Goal: Complete application form: Complete application form

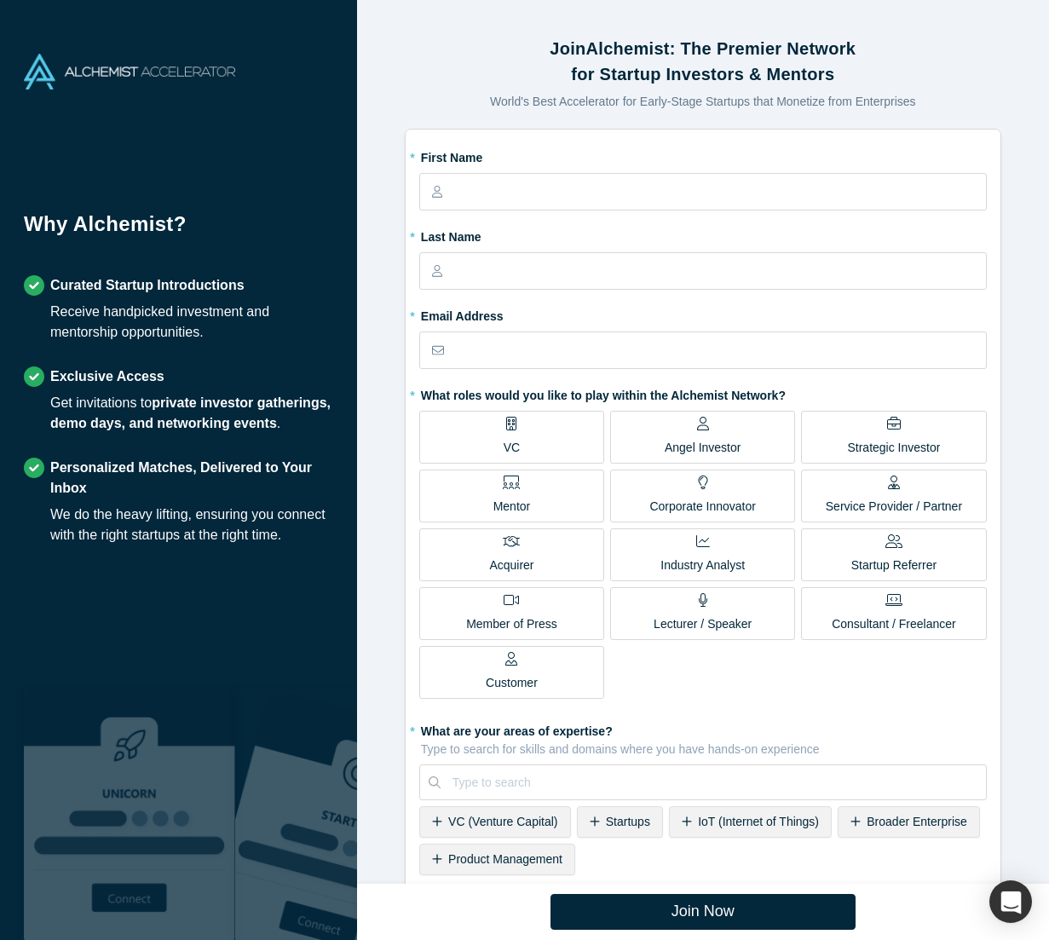
click at [725, 613] on div "Lecturer / Speaker" at bounding box center [703, 613] width 98 height 40
click at [0, 0] on input "Lecturer / Speaker" at bounding box center [0, 0] width 0 height 0
type input "Frode"
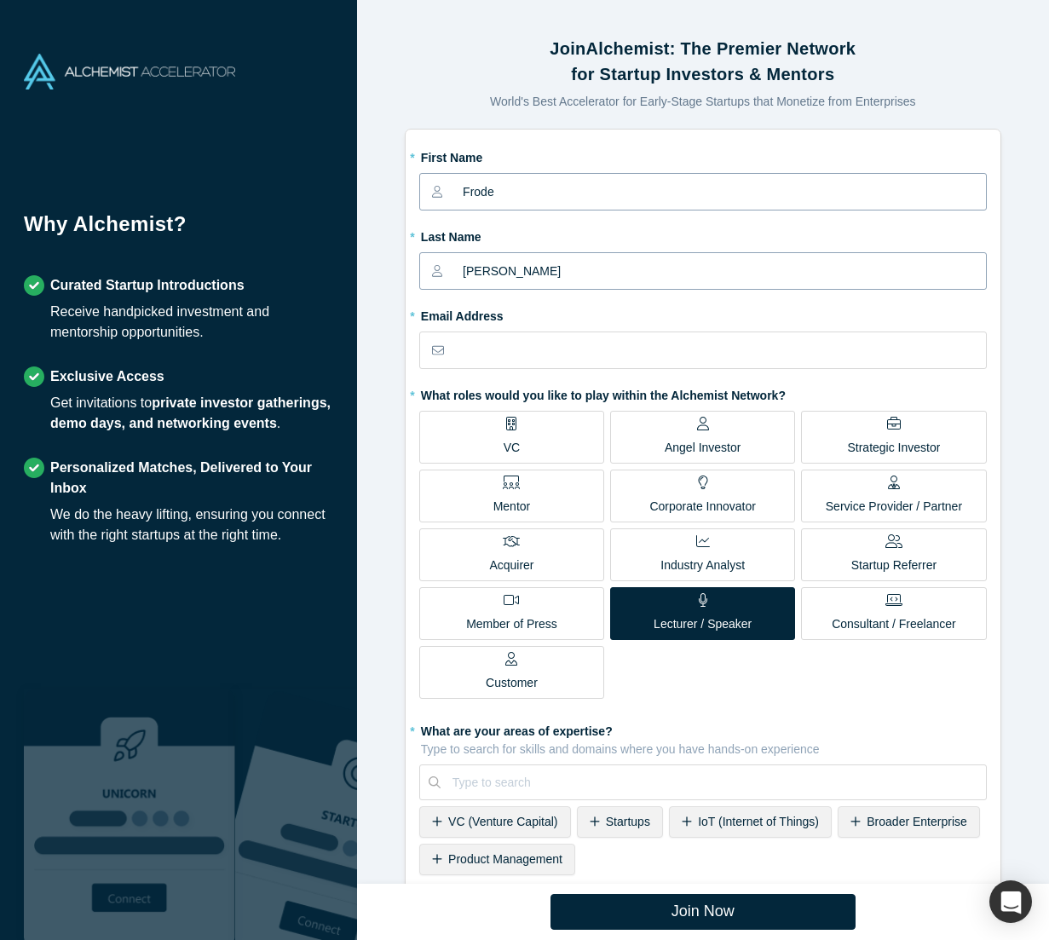
type input "[PERSON_NAME]"
type input "[EMAIL_ADDRESS][PERSON_NAME][DOMAIN_NAME]"
click at [393, 360] on div "Join Alchemist: The Premier Network for Startup Investors & Mentors World's Bes…" at bounding box center [703, 469] width 692 height 914
click at [713, 536] on div "Industry Analyst" at bounding box center [702, 554] width 84 height 40
click at [0, 0] on input "Industry Analyst" at bounding box center [0, 0] width 0 height 0
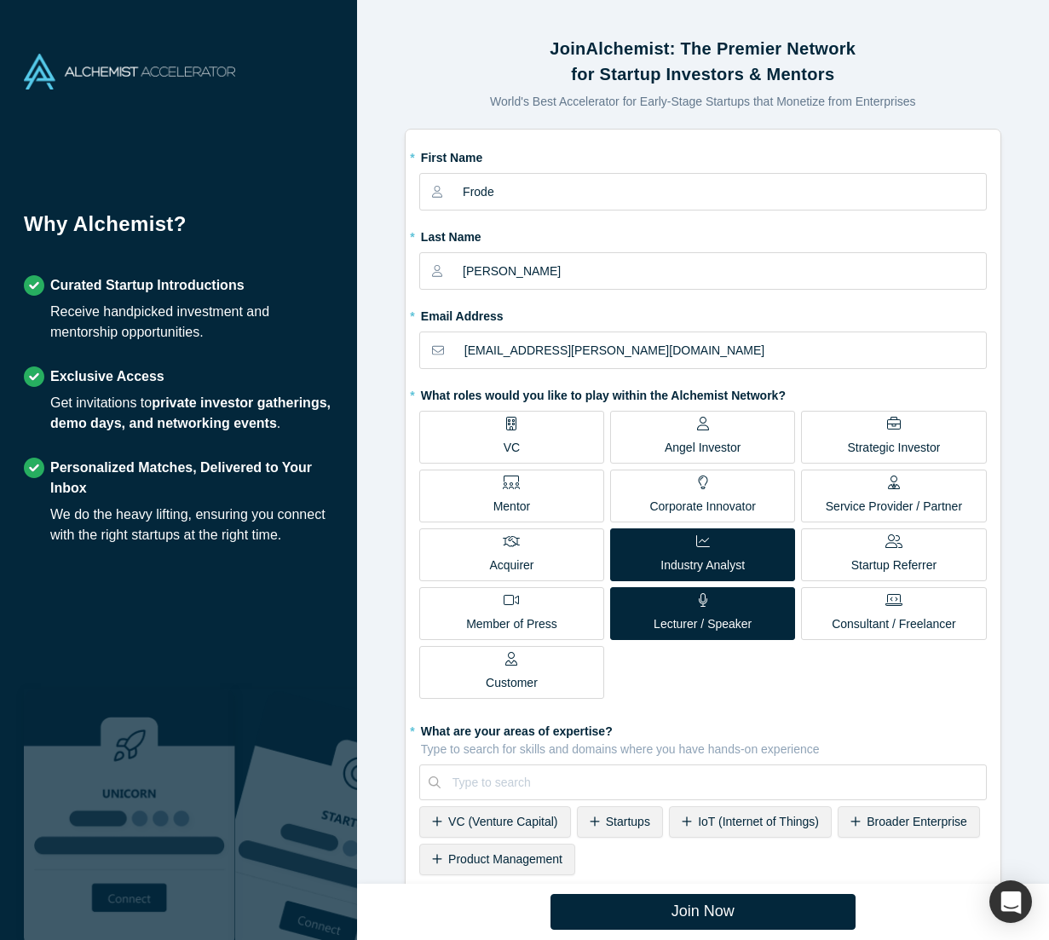
click at [720, 539] on div "Industry Analyst" at bounding box center [702, 554] width 84 height 40
click at [0, 0] on input "Industry Analyst" at bounding box center [0, 0] width 0 height 0
click at [924, 498] on p "Service Provider / Partner" at bounding box center [894, 507] width 136 height 18
click at [0, 0] on input "Service Provider / Partner" at bounding box center [0, 0] width 0 height 0
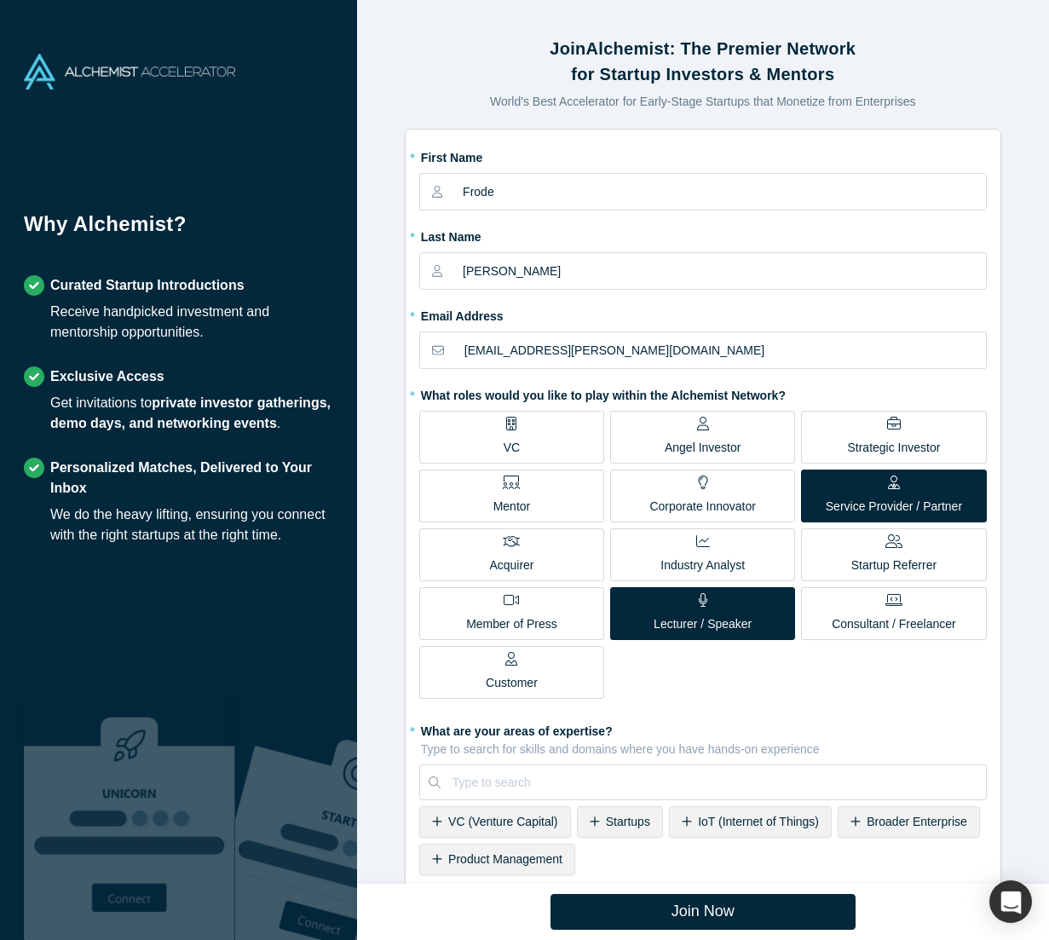
click at [939, 493] on div "Service Provider / Partner" at bounding box center [894, 495] width 136 height 40
click at [0, 0] on input "Service Provider / Partner" at bounding box center [0, 0] width 0 height 0
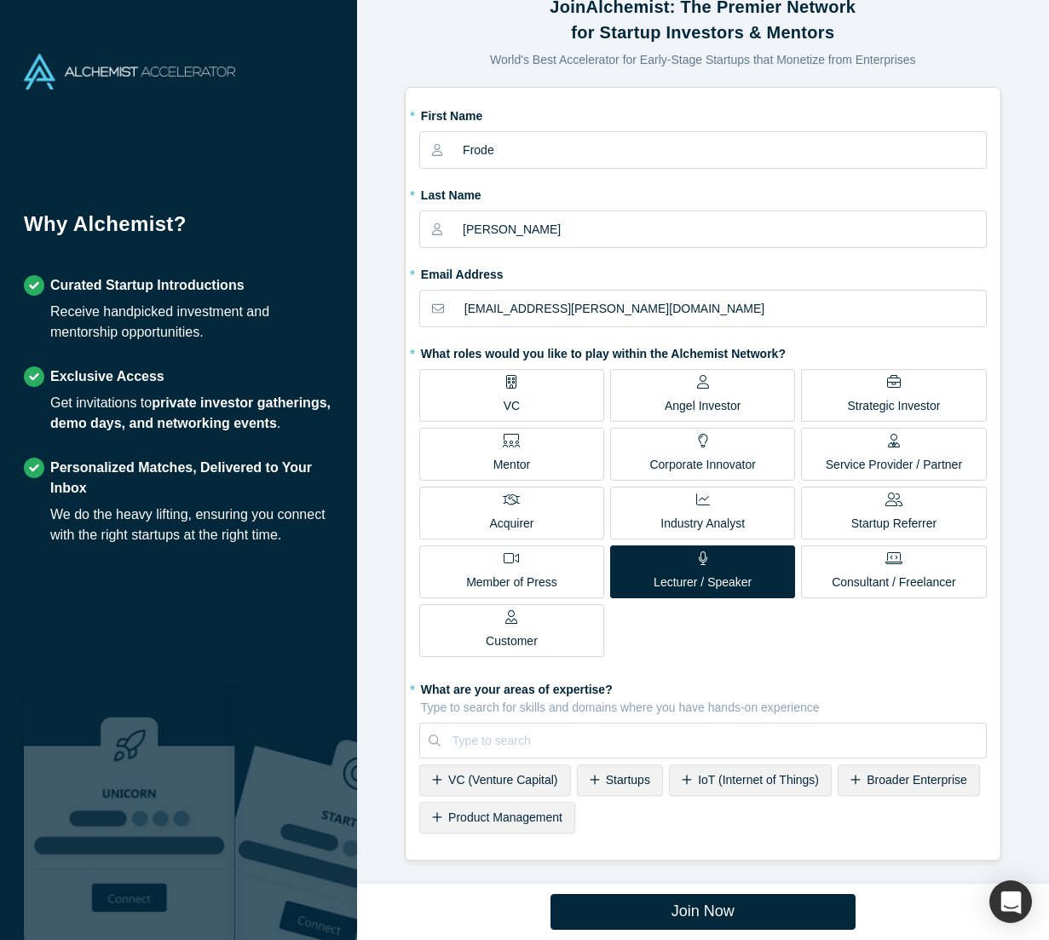
scroll to position [41, 0]
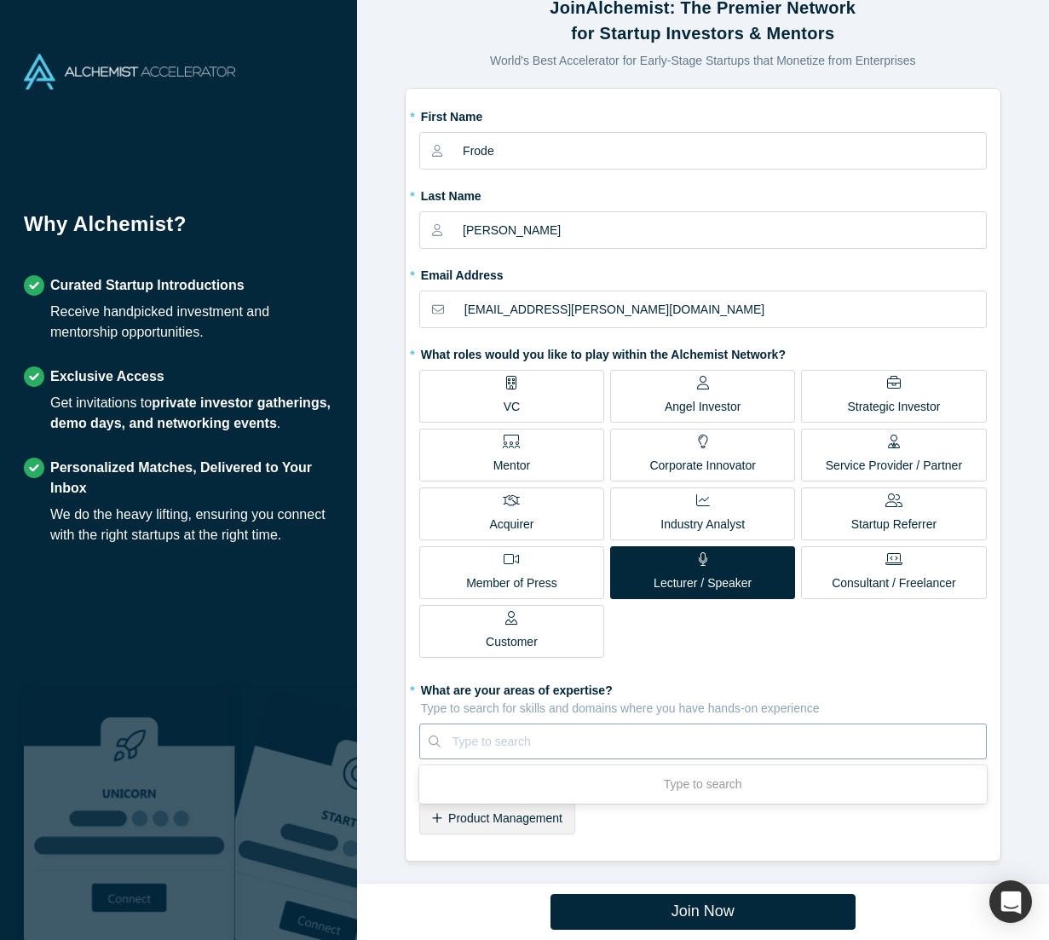
click at [504, 731] on div at bounding box center [713, 741] width 522 height 21
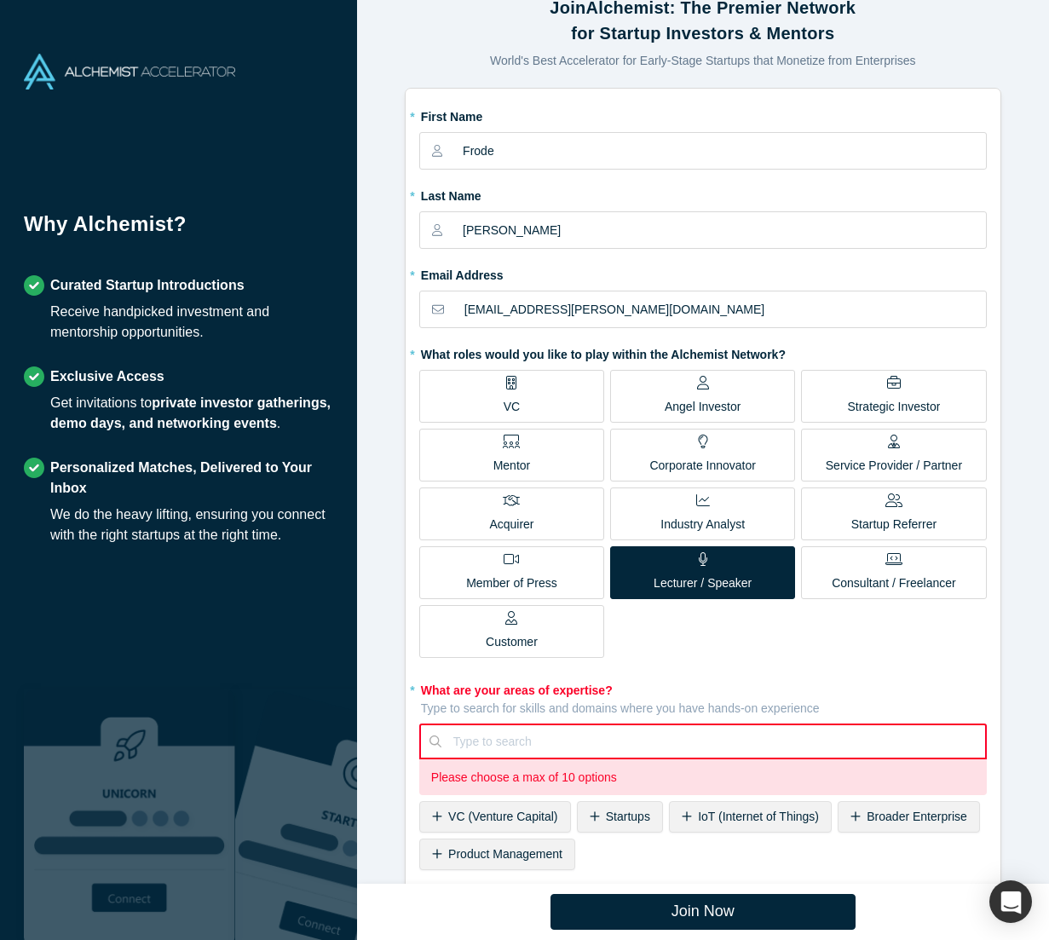
click at [455, 879] on div "Join Alchemist: The Premier Network for Startup Investors & Mentors World's Bes…" at bounding box center [703, 446] width 692 height 950
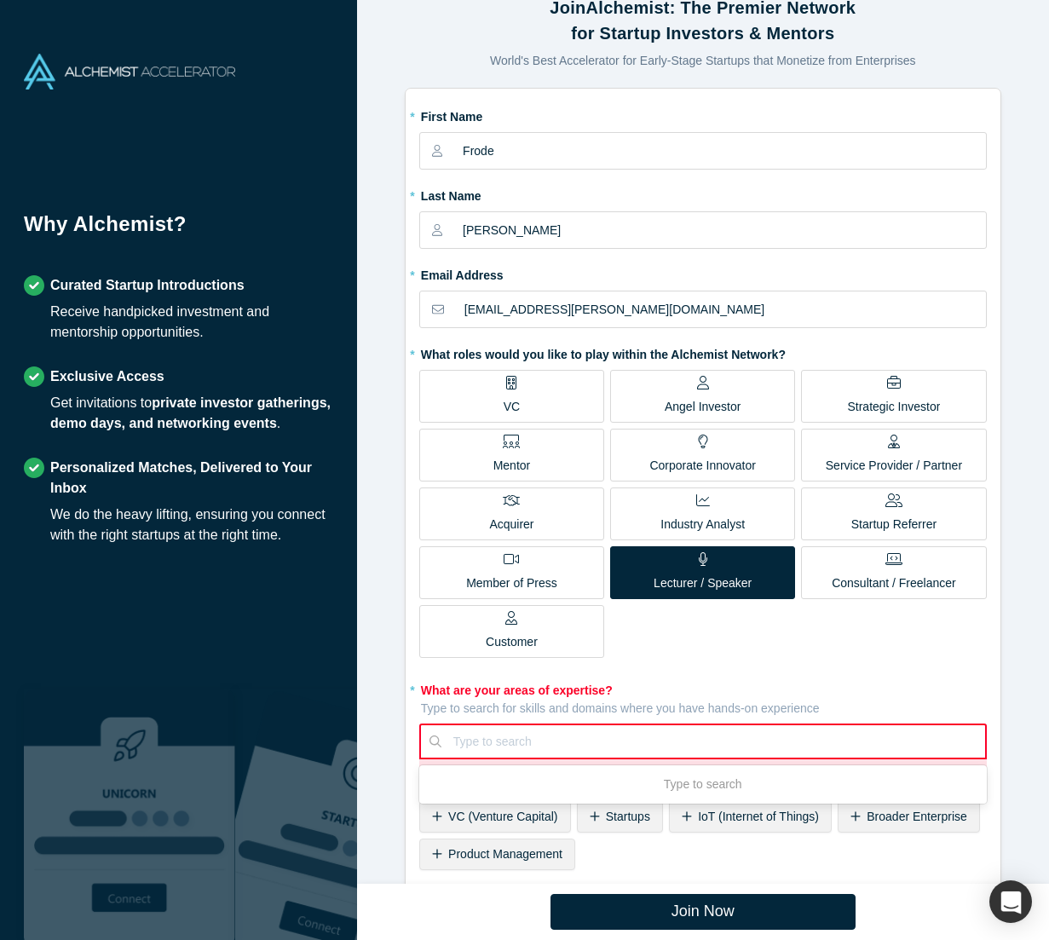
click at [492, 740] on div at bounding box center [713, 741] width 520 height 21
type input "+AI Ag"
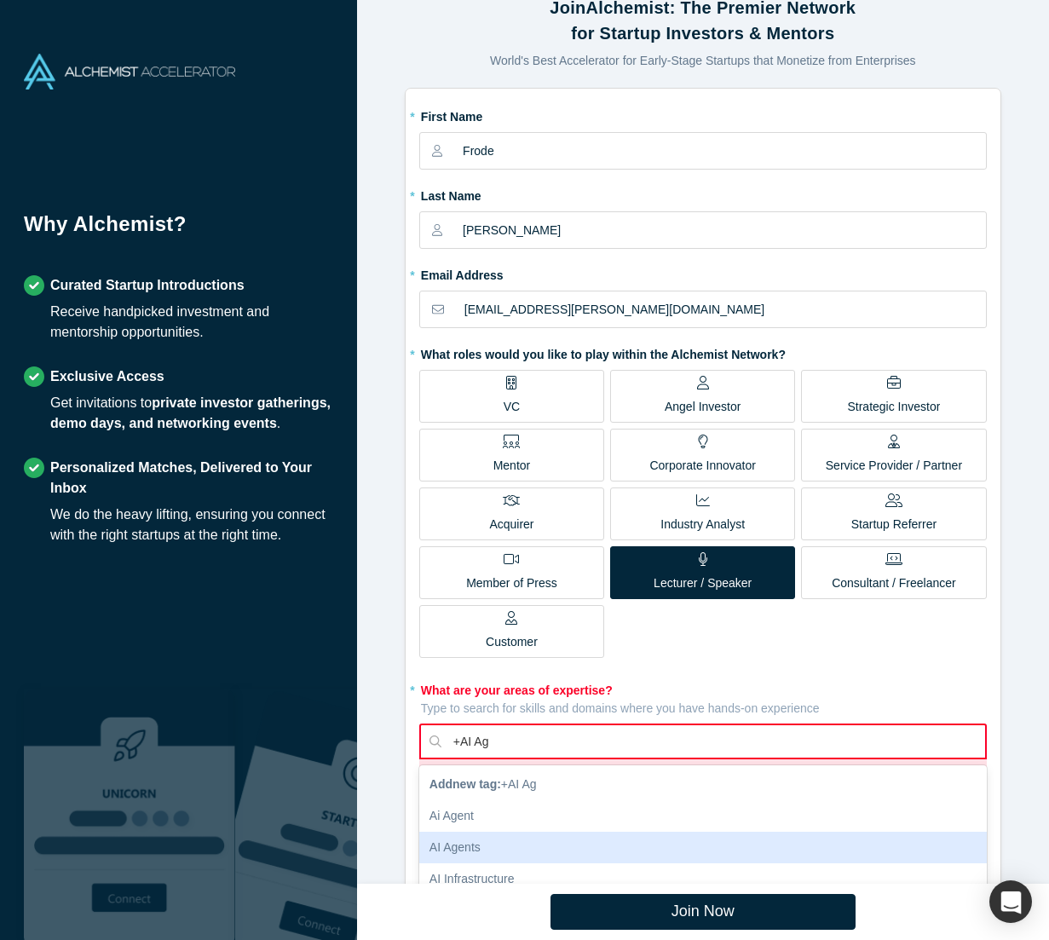
click at [495, 854] on div "AI Agents" at bounding box center [703, 848] width 568 height 32
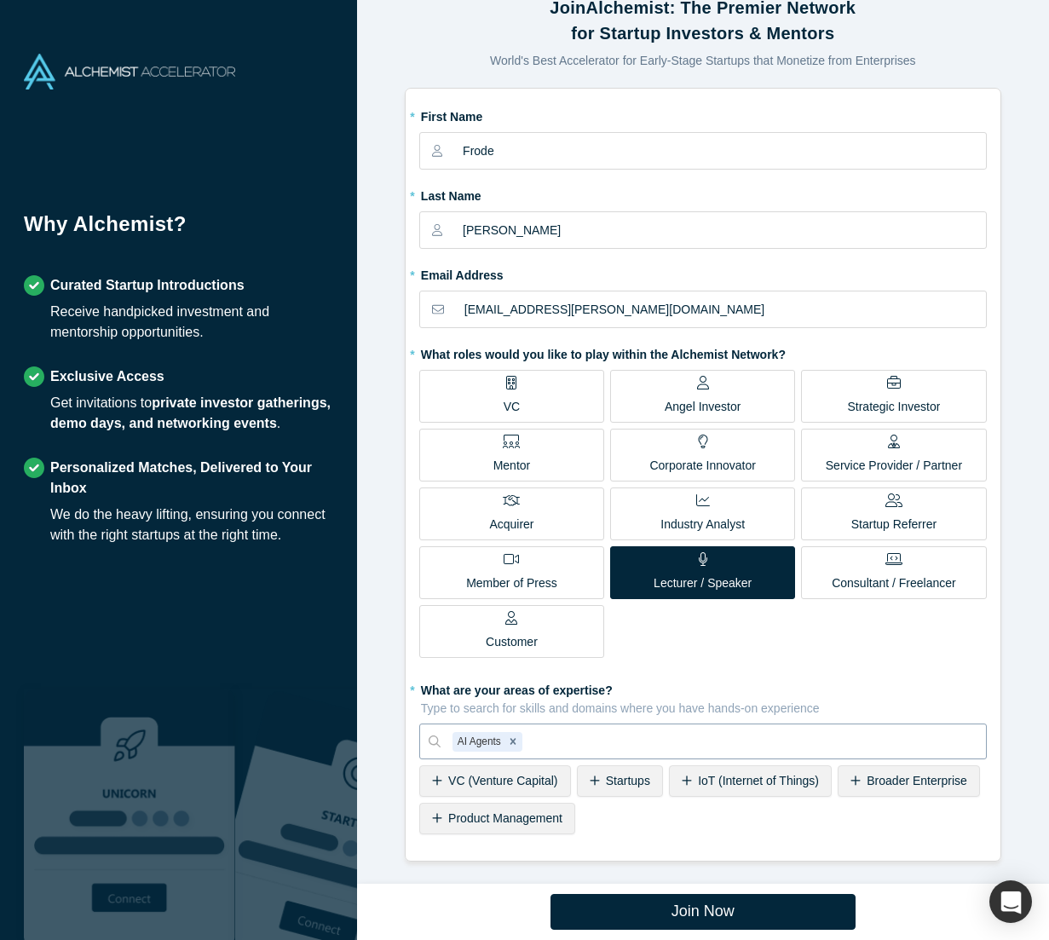
type input "@"
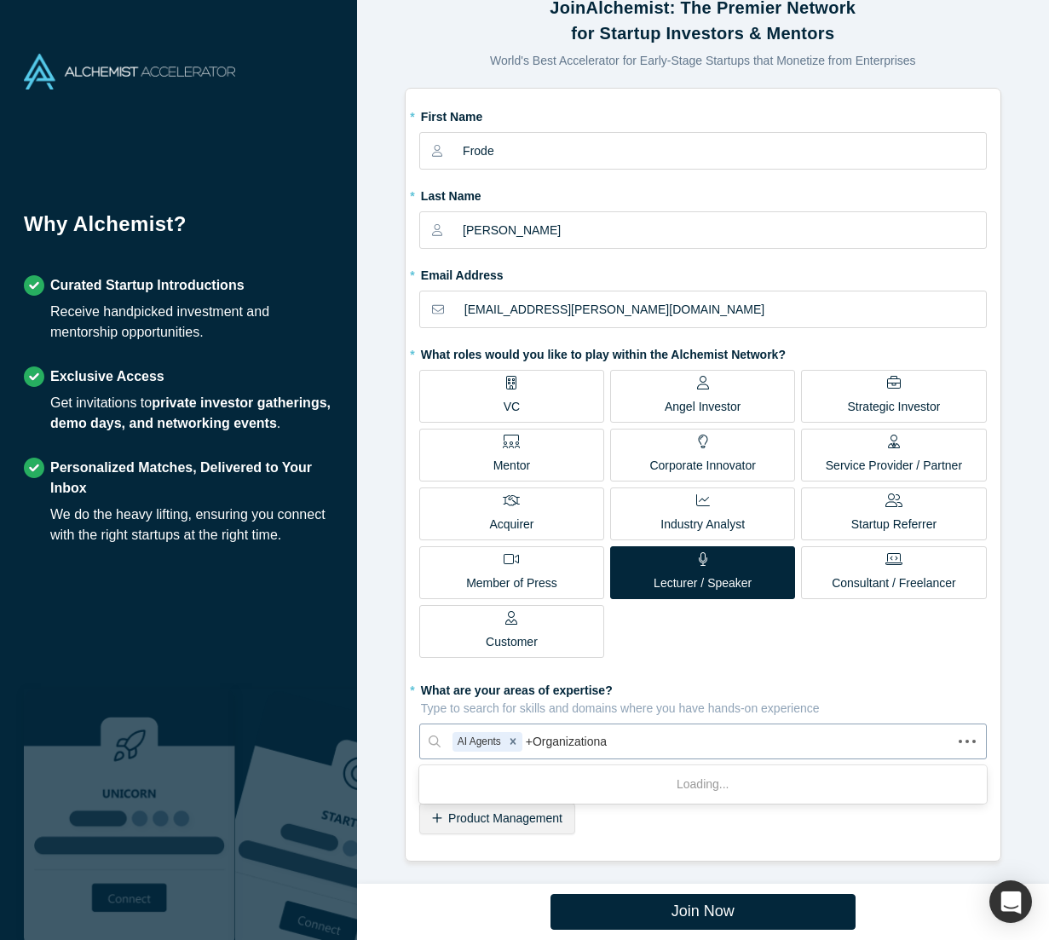
type input "+Organizational"
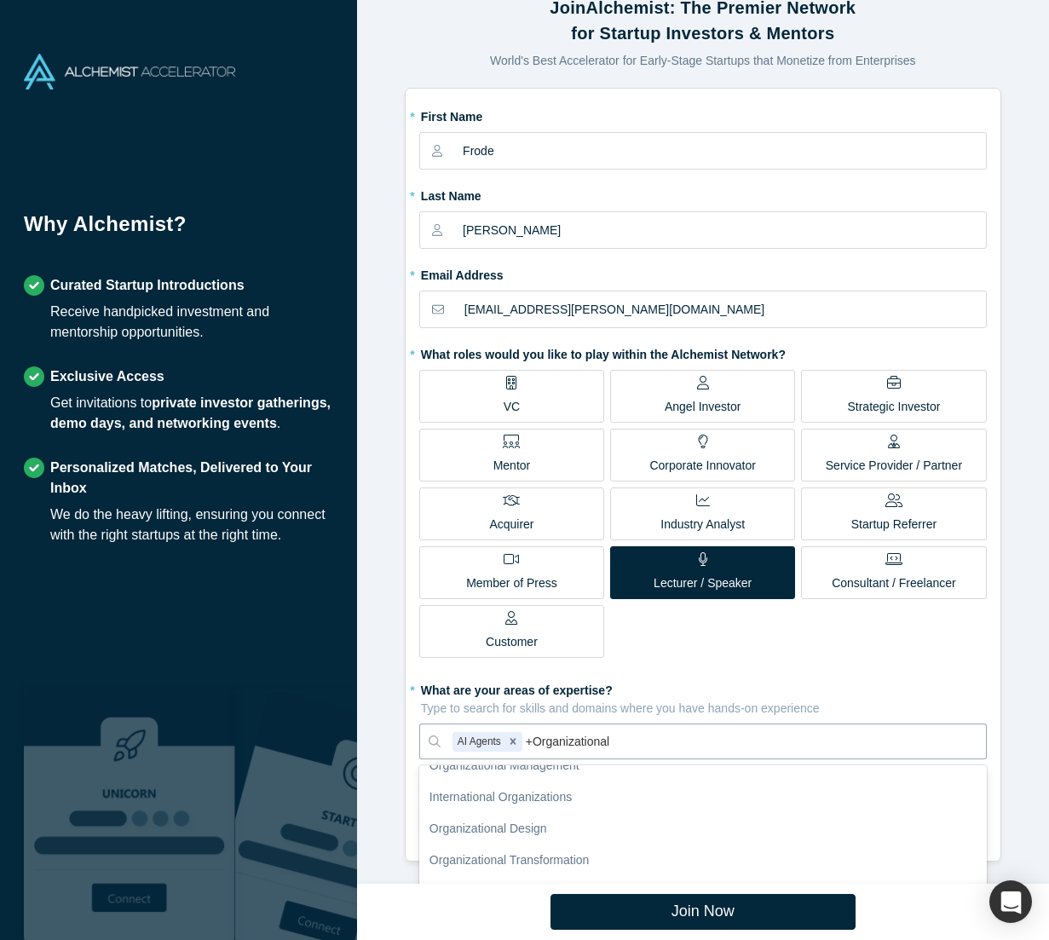
scroll to position [83, 0]
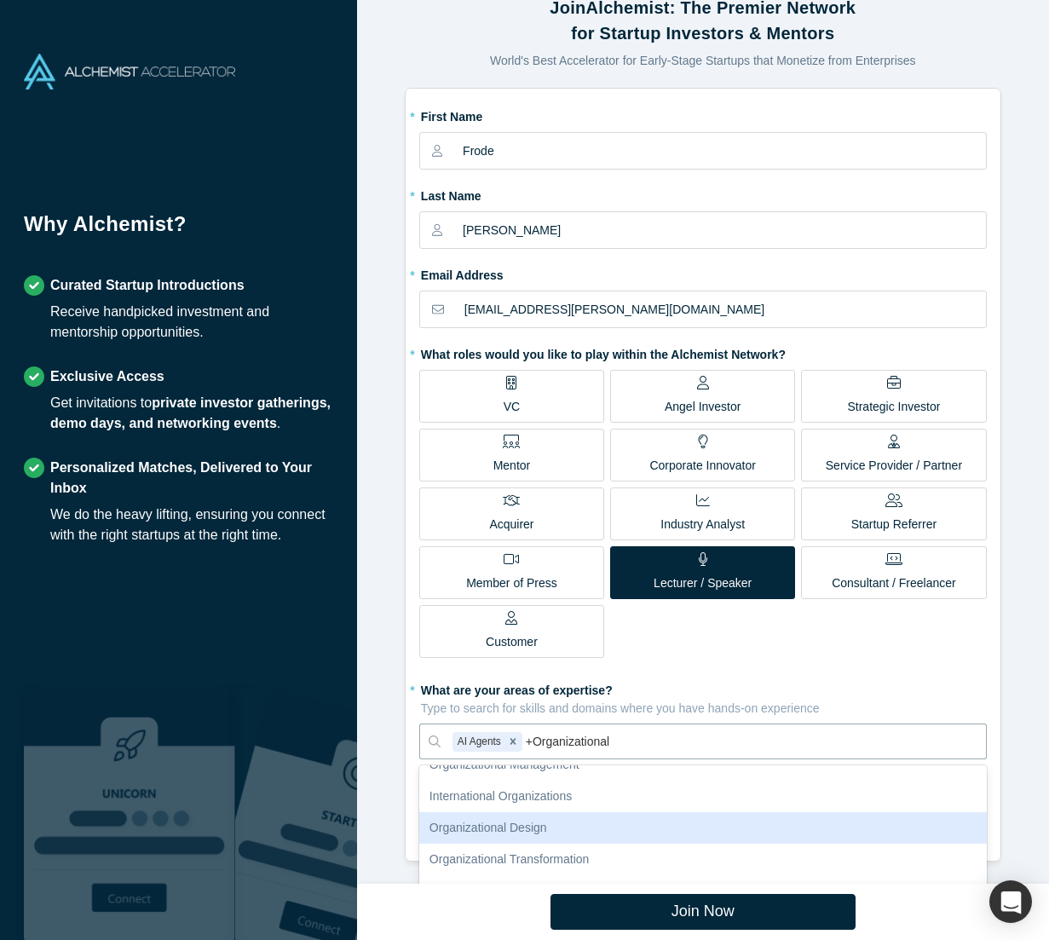
click at [516, 820] on div "Organizational Design" at bounding box center [703, 828] width 568 height 32
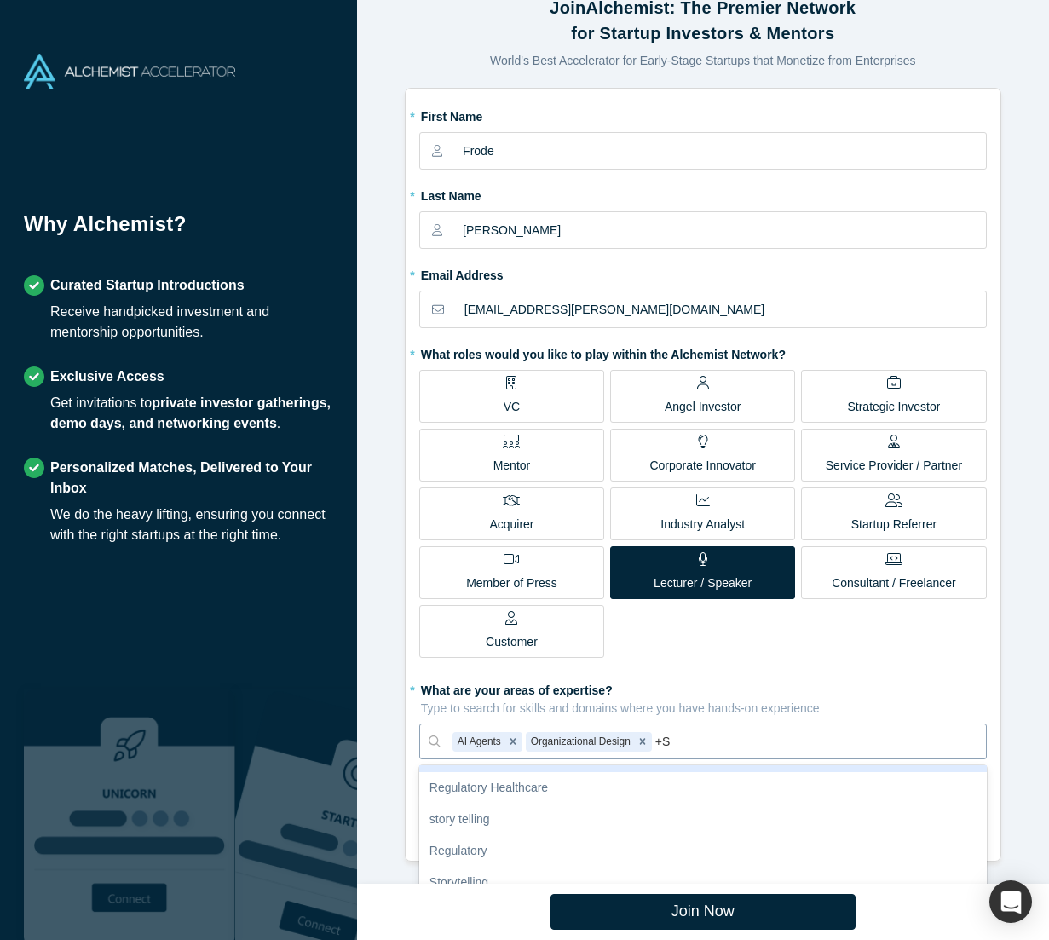
scroll to position [0, 0]
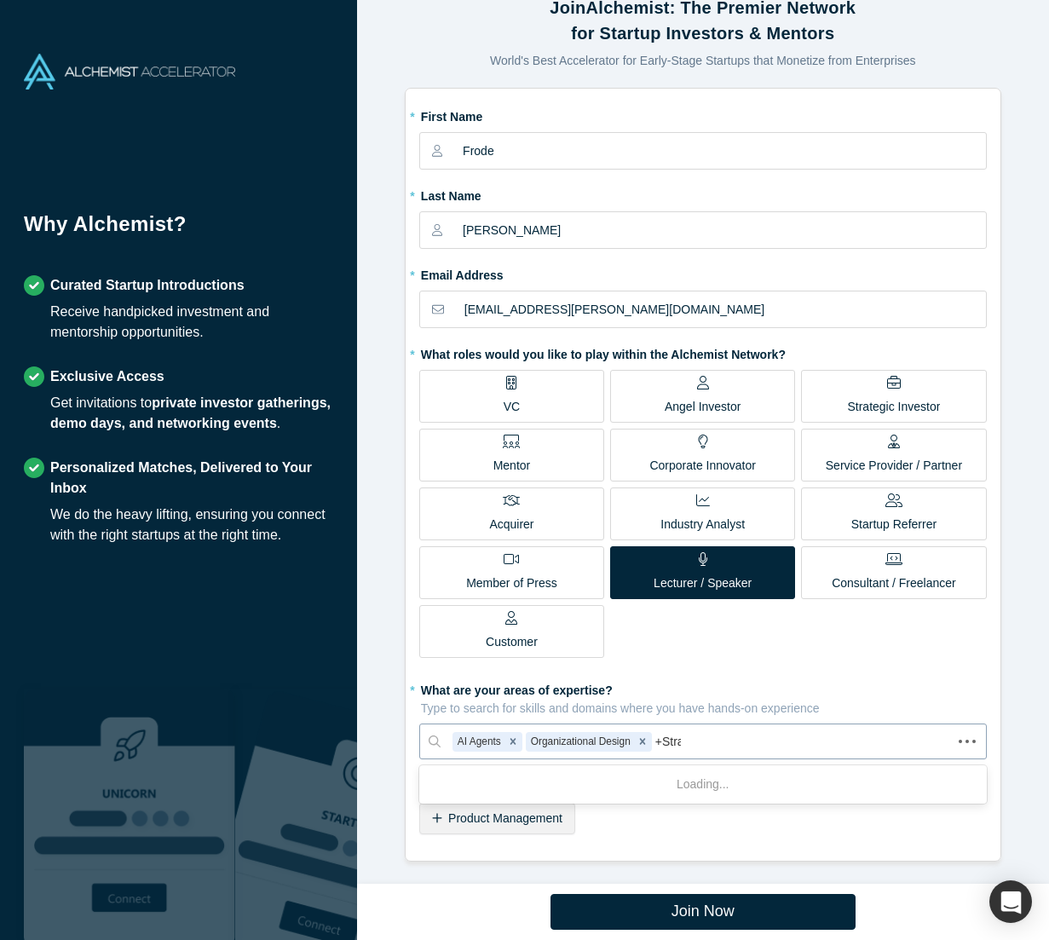
type input "+Strat"
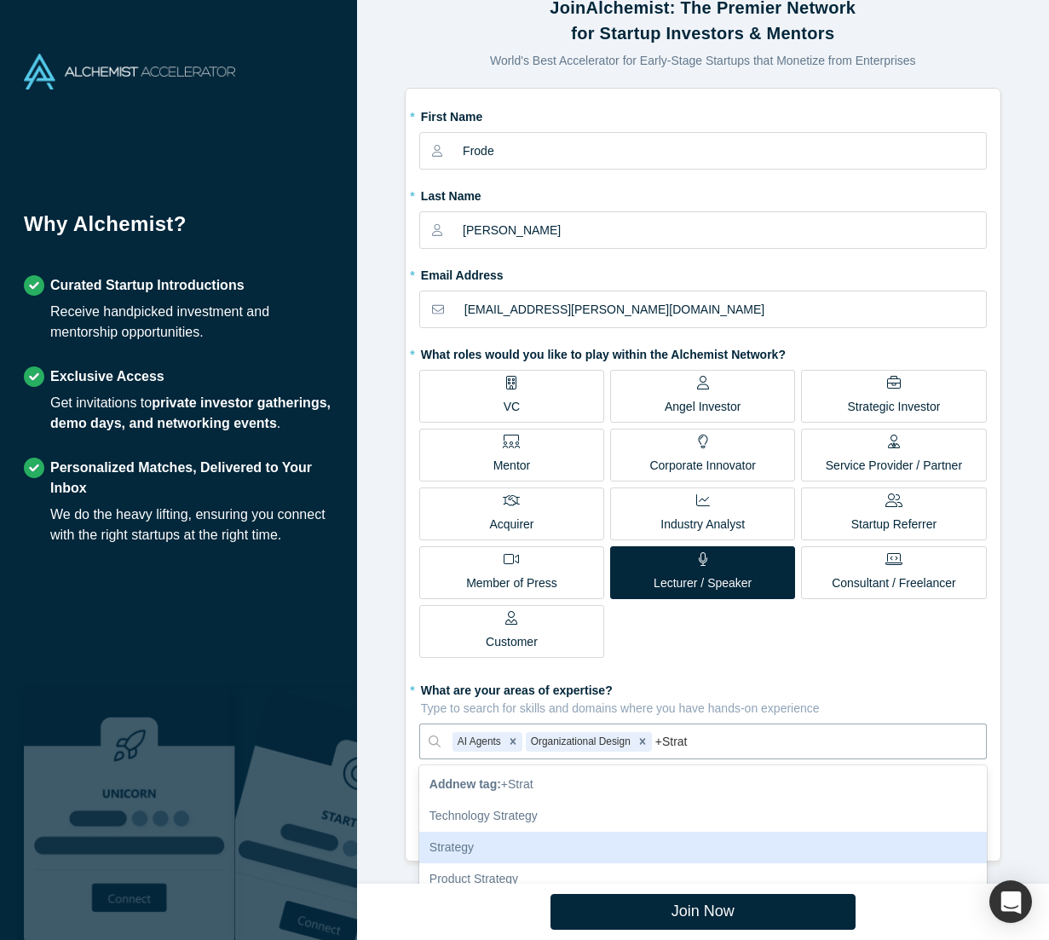
click at [500, 849] on div "Strategy" at bounding box center [703, 848] width 568 height 32
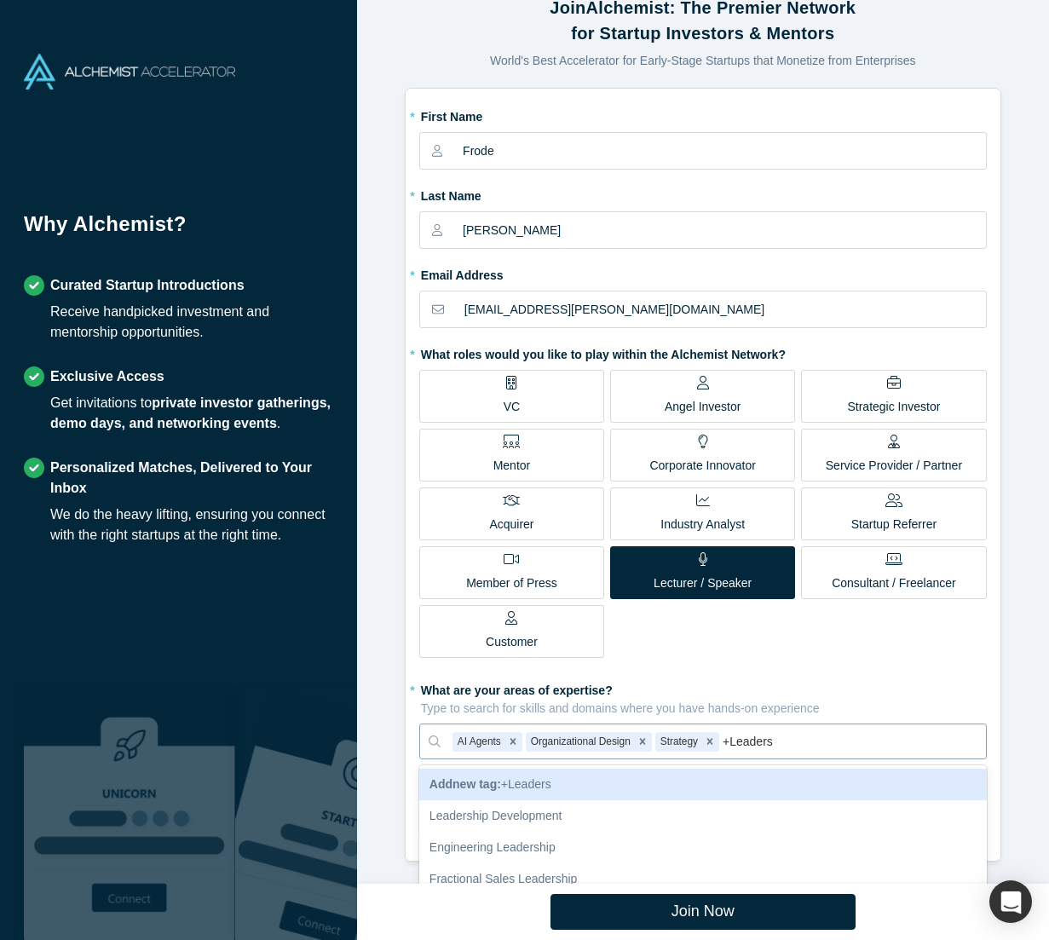
type input "+Leadersh"
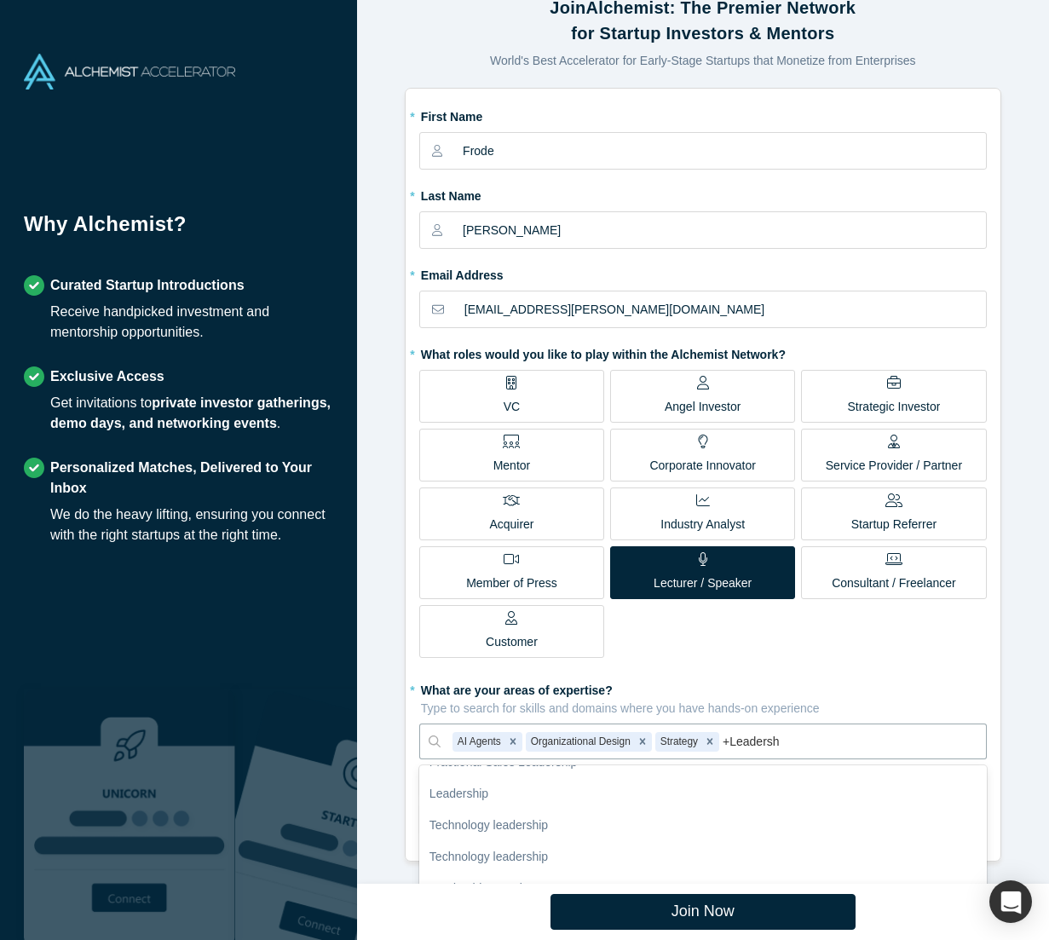
scroll to position [277, 0]
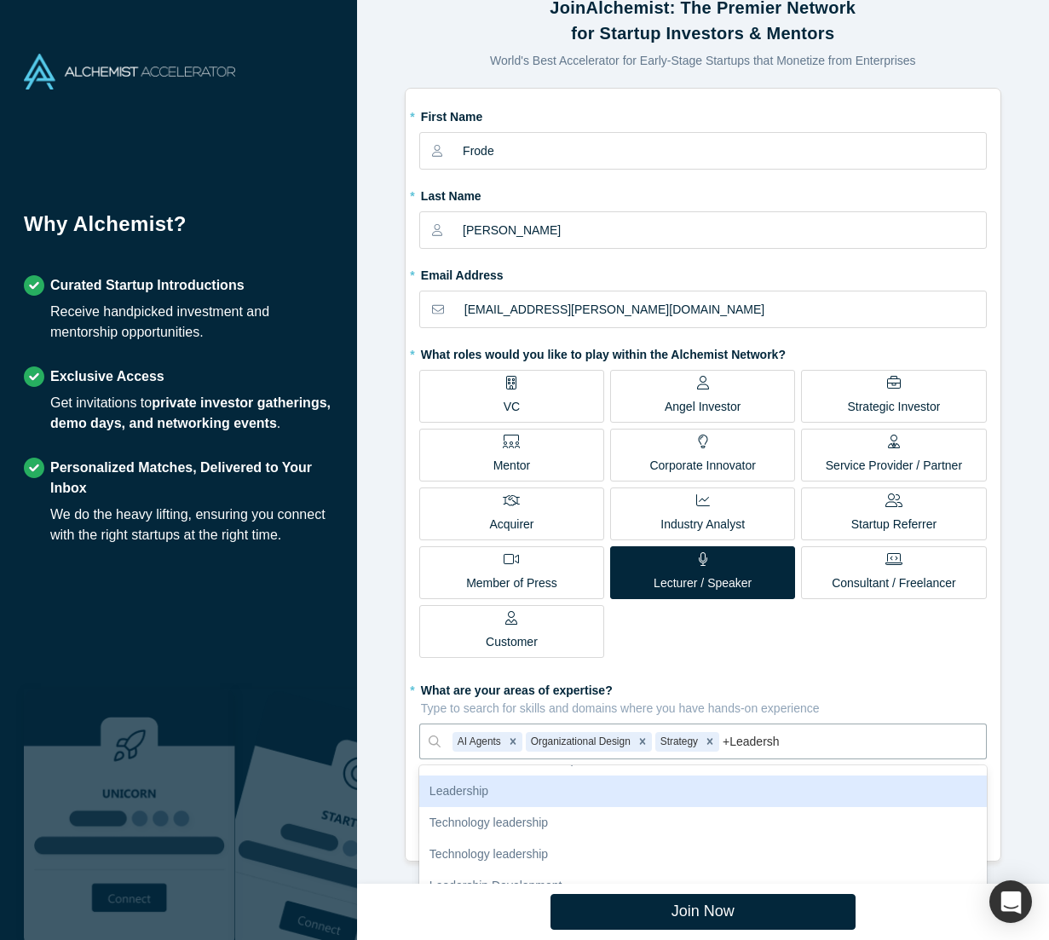
click at [496, 793] on div "Leadership" at bounding box center [703, 791] width 568 height 32
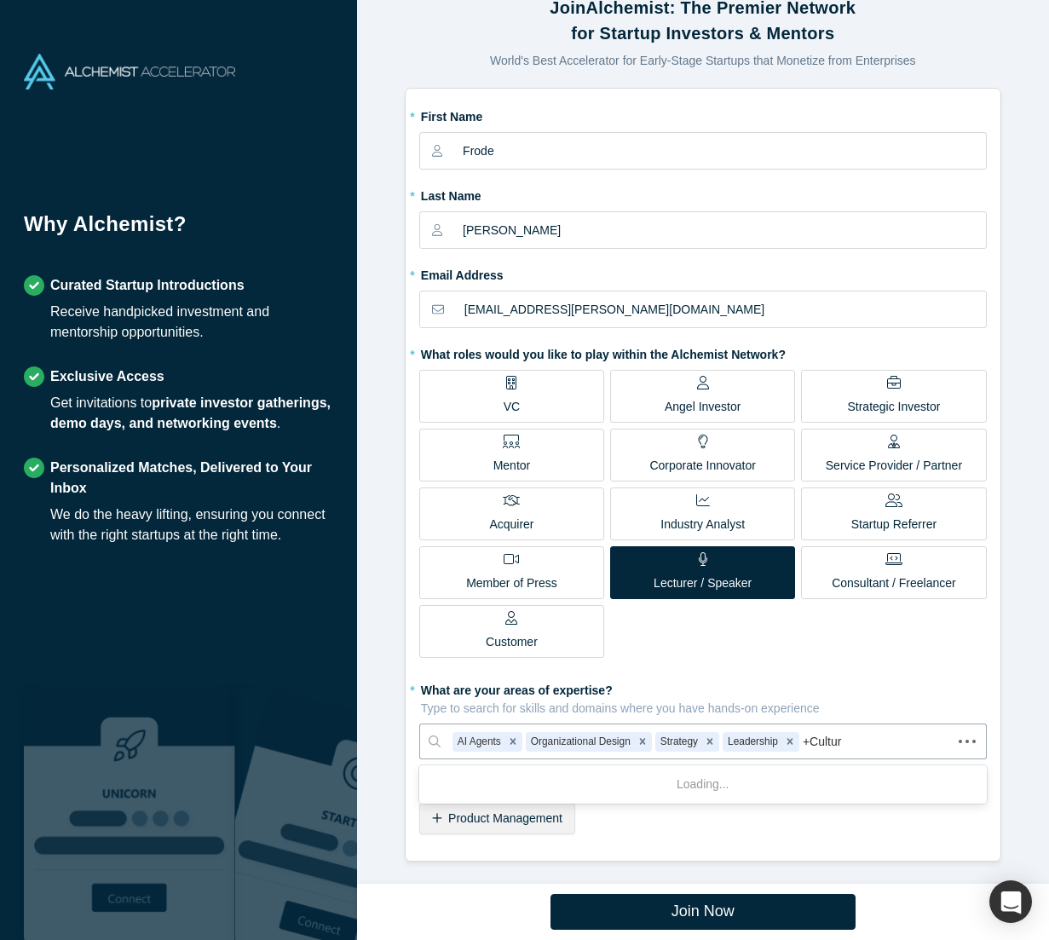
type input "+Culture"
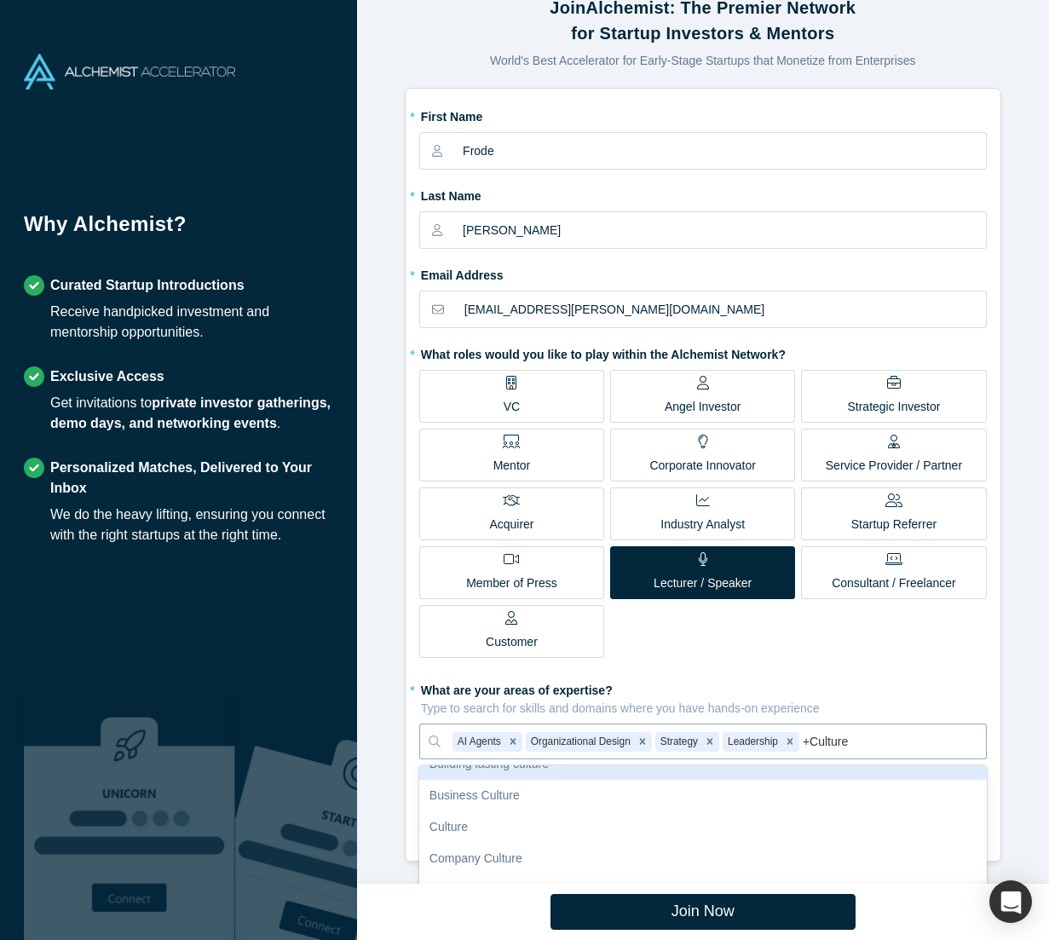
scroll to position [158, 0]
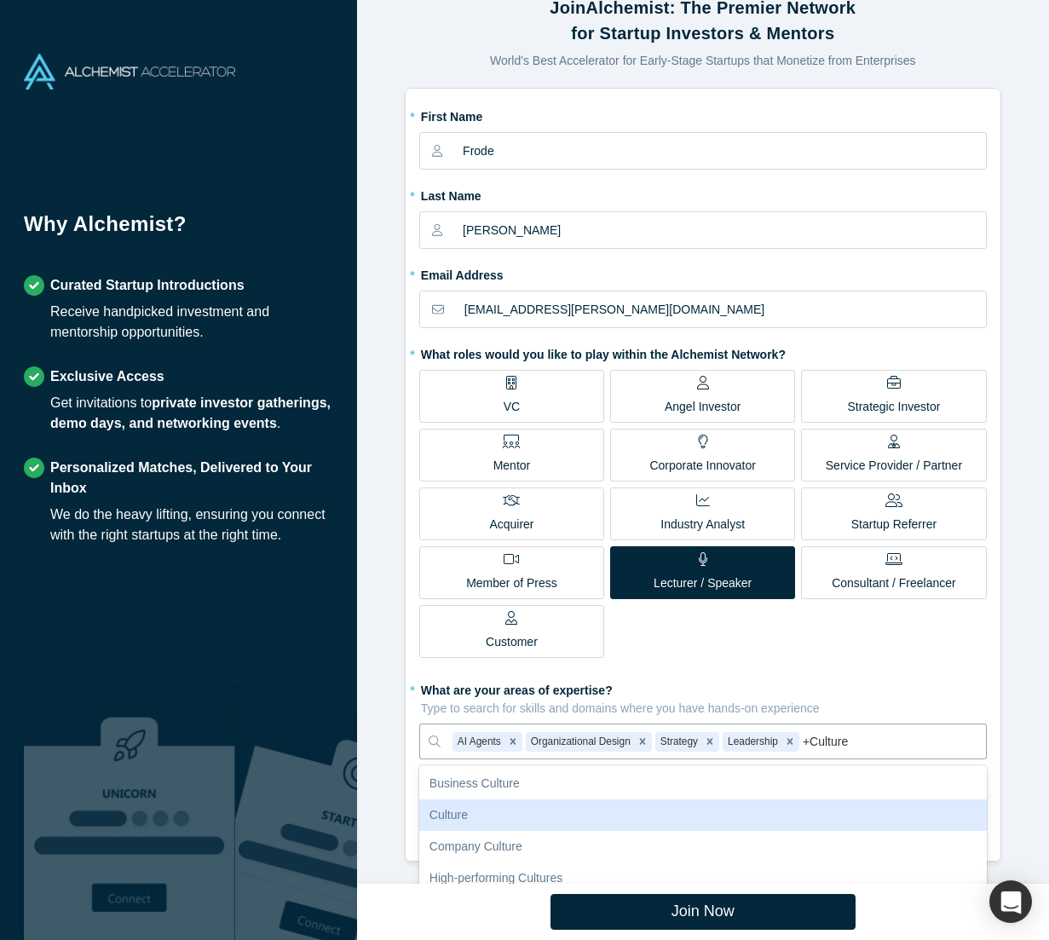
click at [467, 819] on div "Culture" at bounding box center [703, 815] width 568 height 32
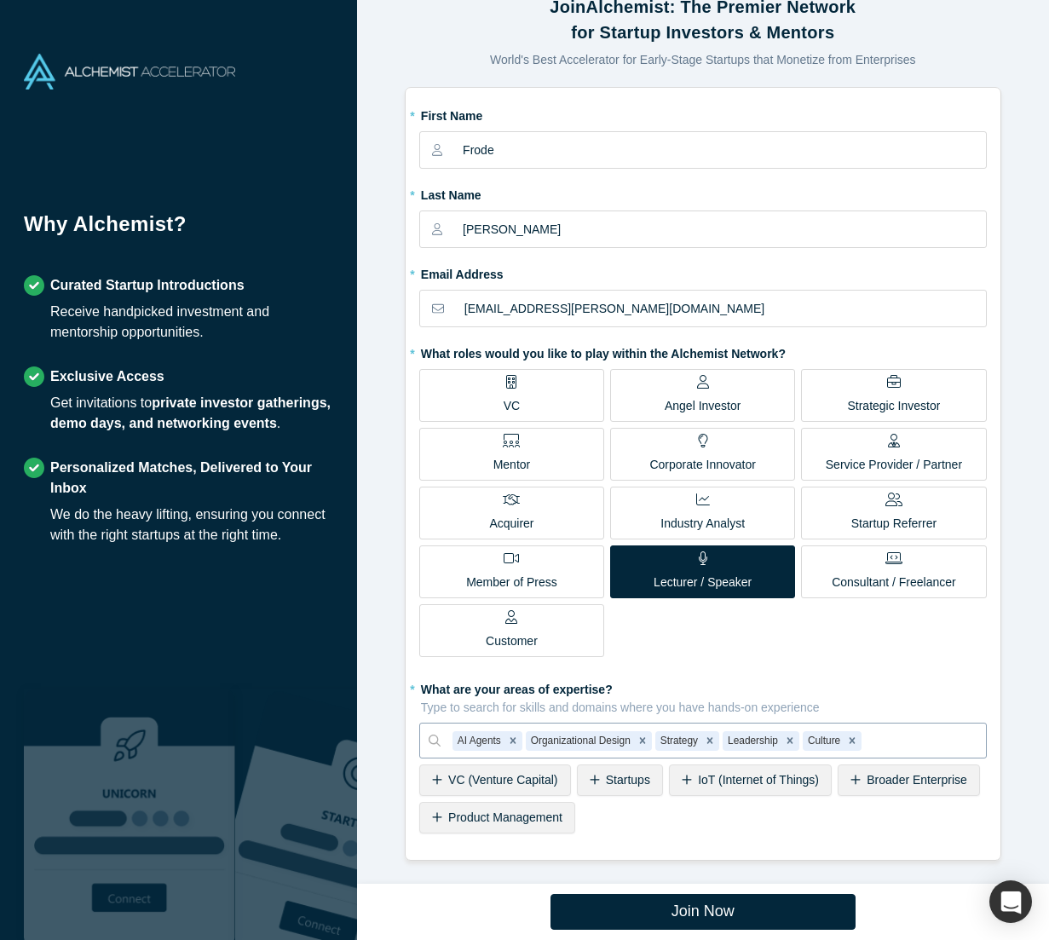
scroll to position [41, 0]
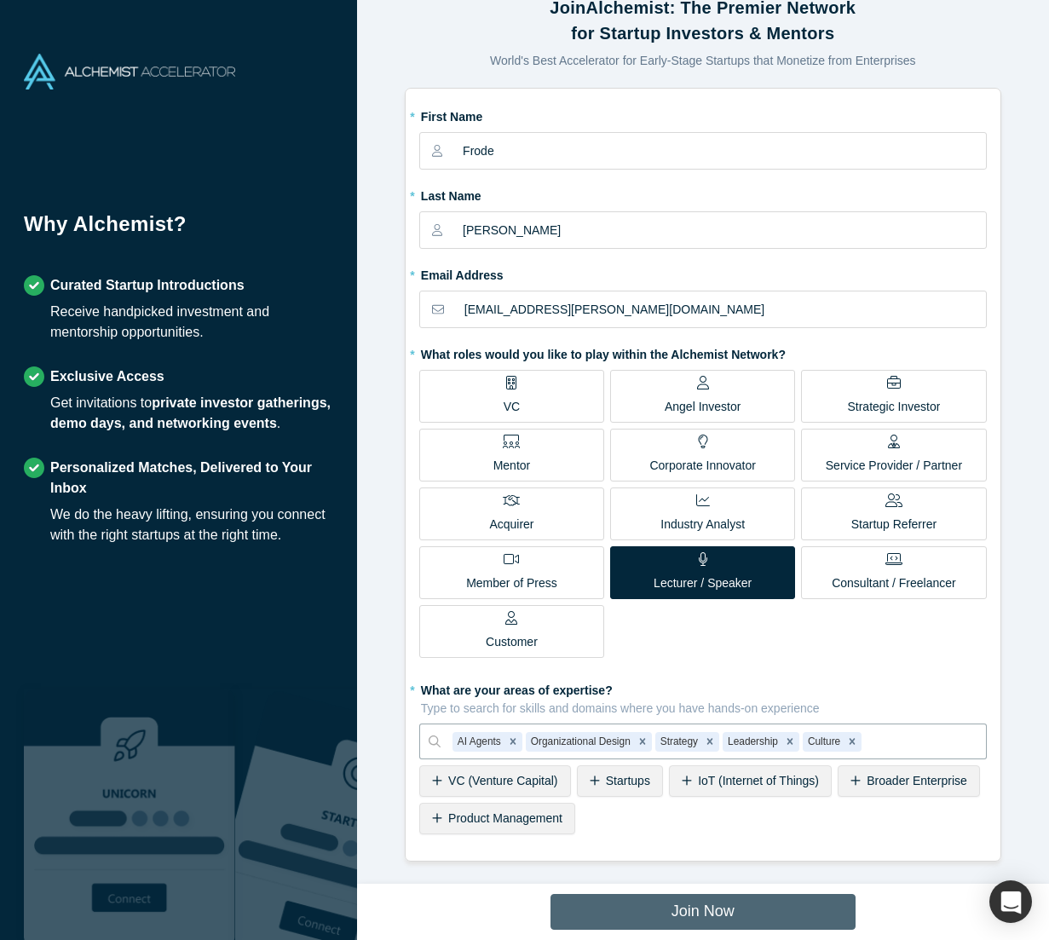
click at [739, 917] on button "Join Now" at bounding box center [702, 912] width 305 height 36
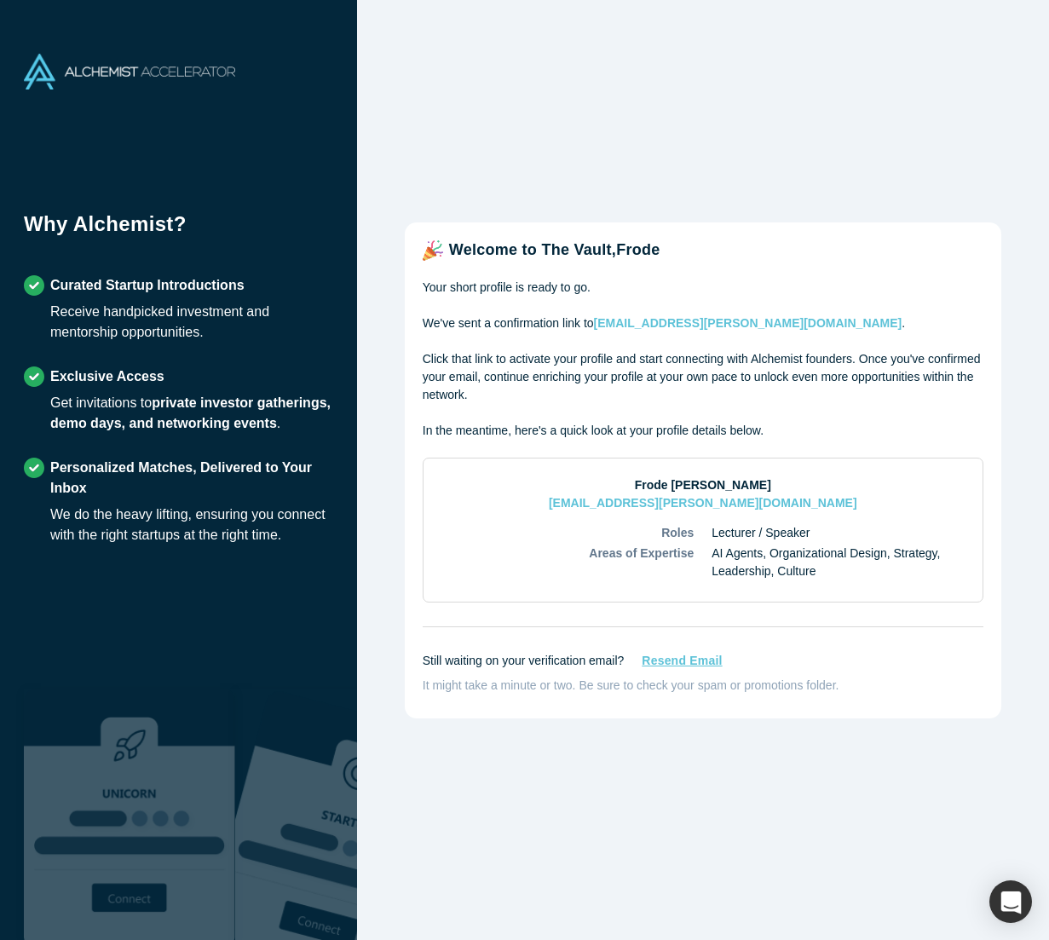
click at [500, 143] on div "Welcome to The Vault, Frode Your short profile is ready to go. We've sent a con…" at bounding box center [703, 470] width 692 height 940
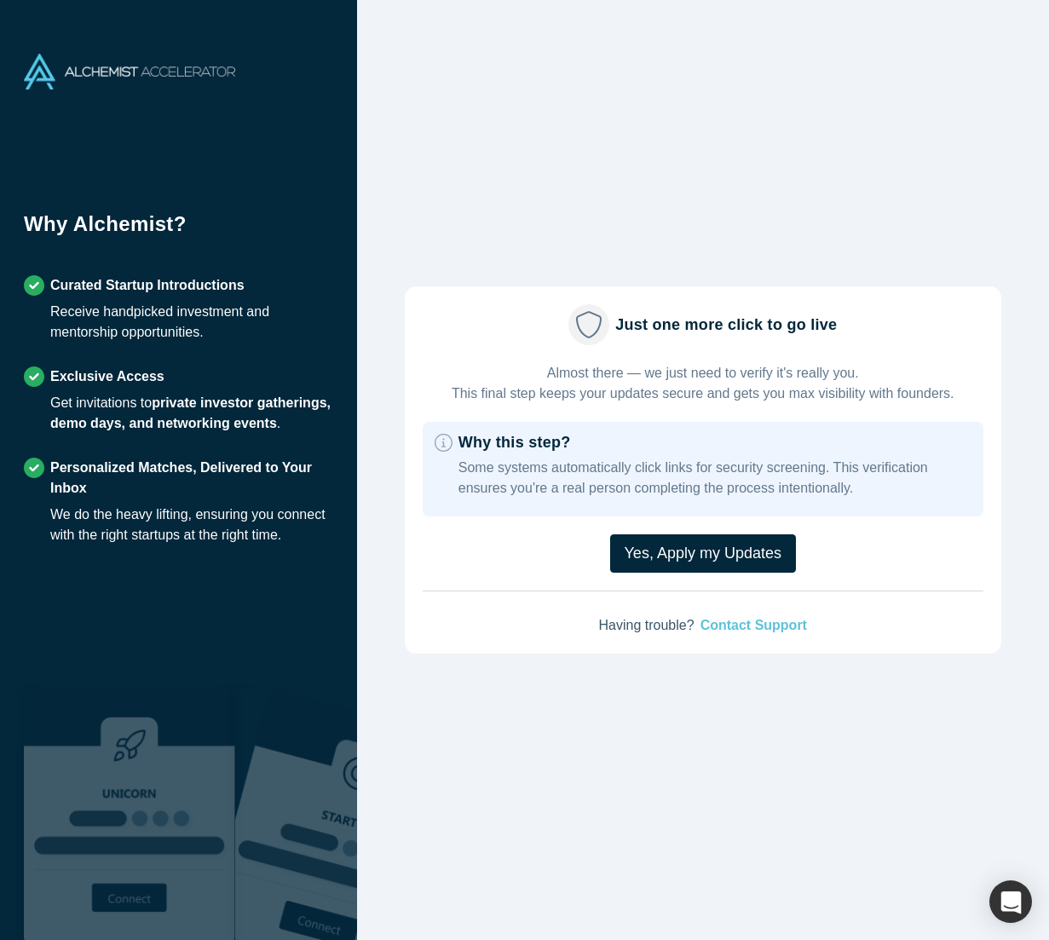
click at [640, 522] on div "Yes, Apply my Updates" at bounding box center [703, 553] width 561 height 74
click at [731, 550] on button "Yes, Apply my Updates" at bounding box center [703, 553] width 186 height 38
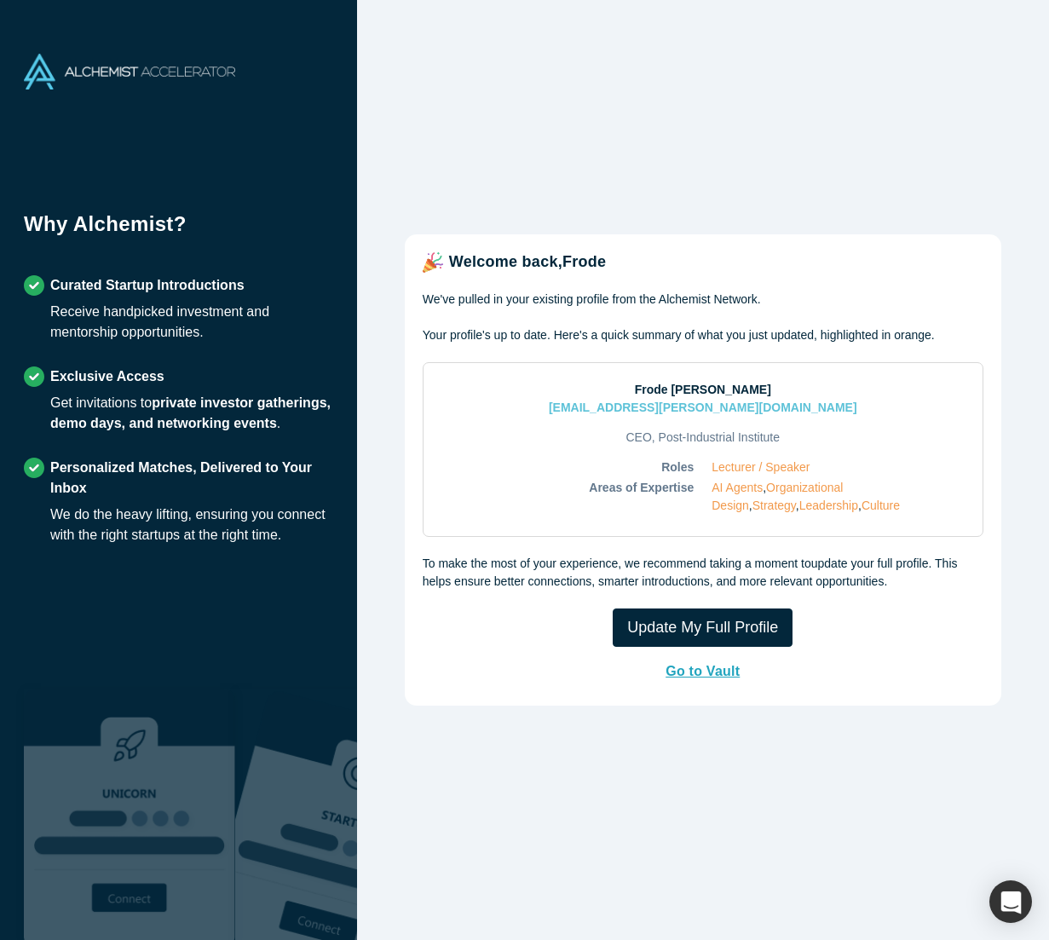
click at [691, 671] on button "Go to Vault" at bounding box center [703, 671] width 110 height 32
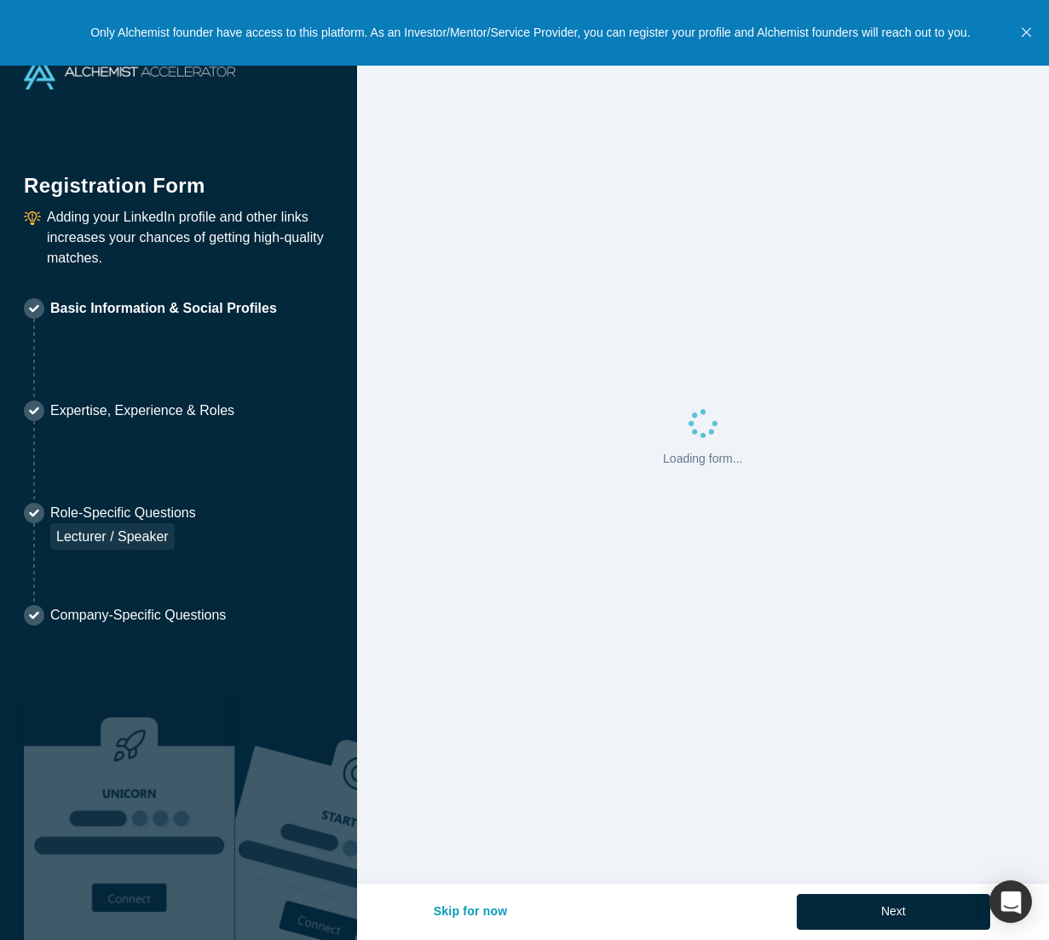
select select "US"
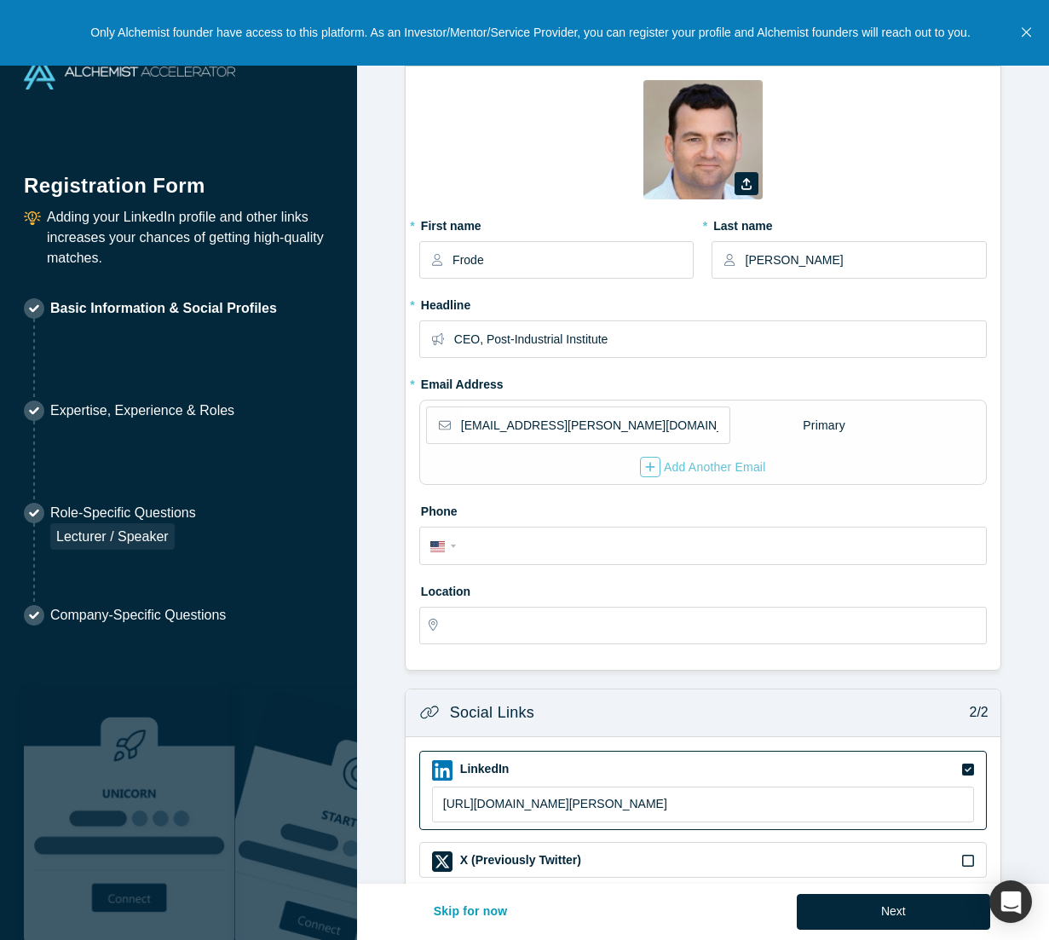
type input "Menlo Park, CA, USA"
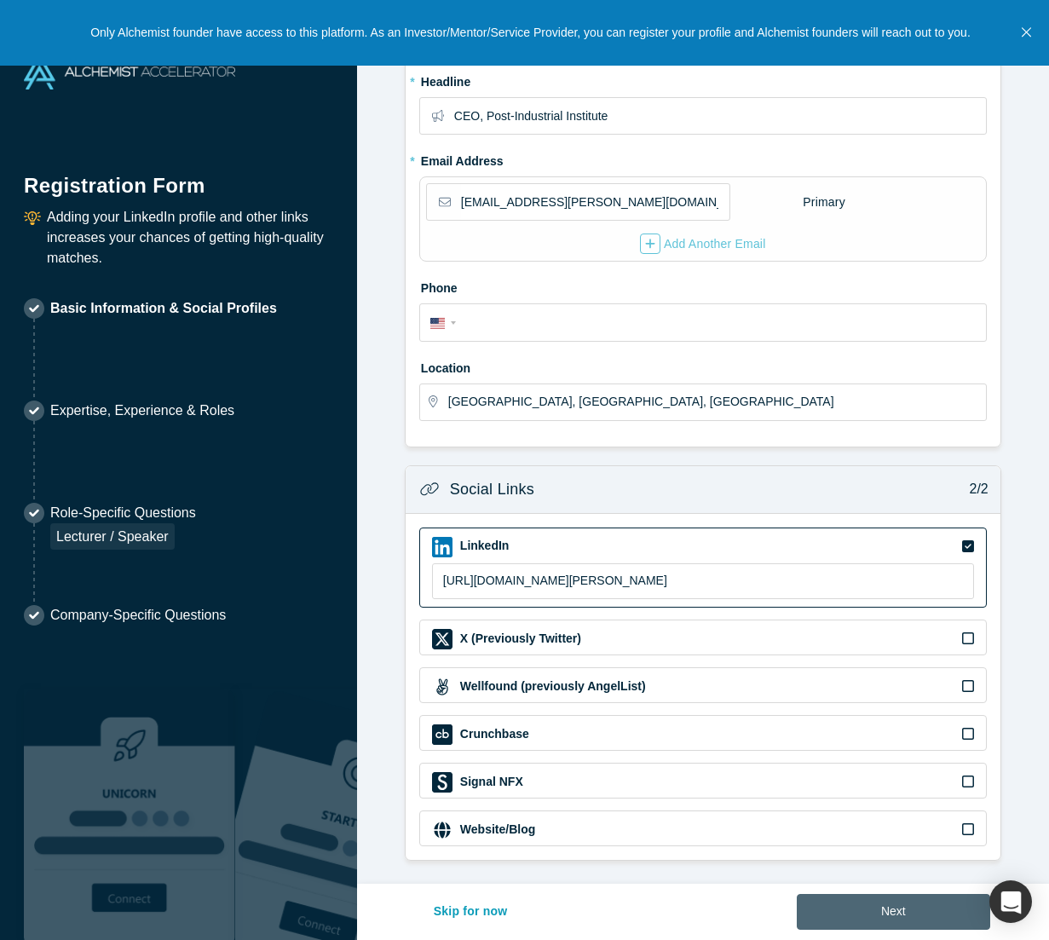
click at [914, 912] on button "Next" at bounding box center [893, 912] width 193 height 36
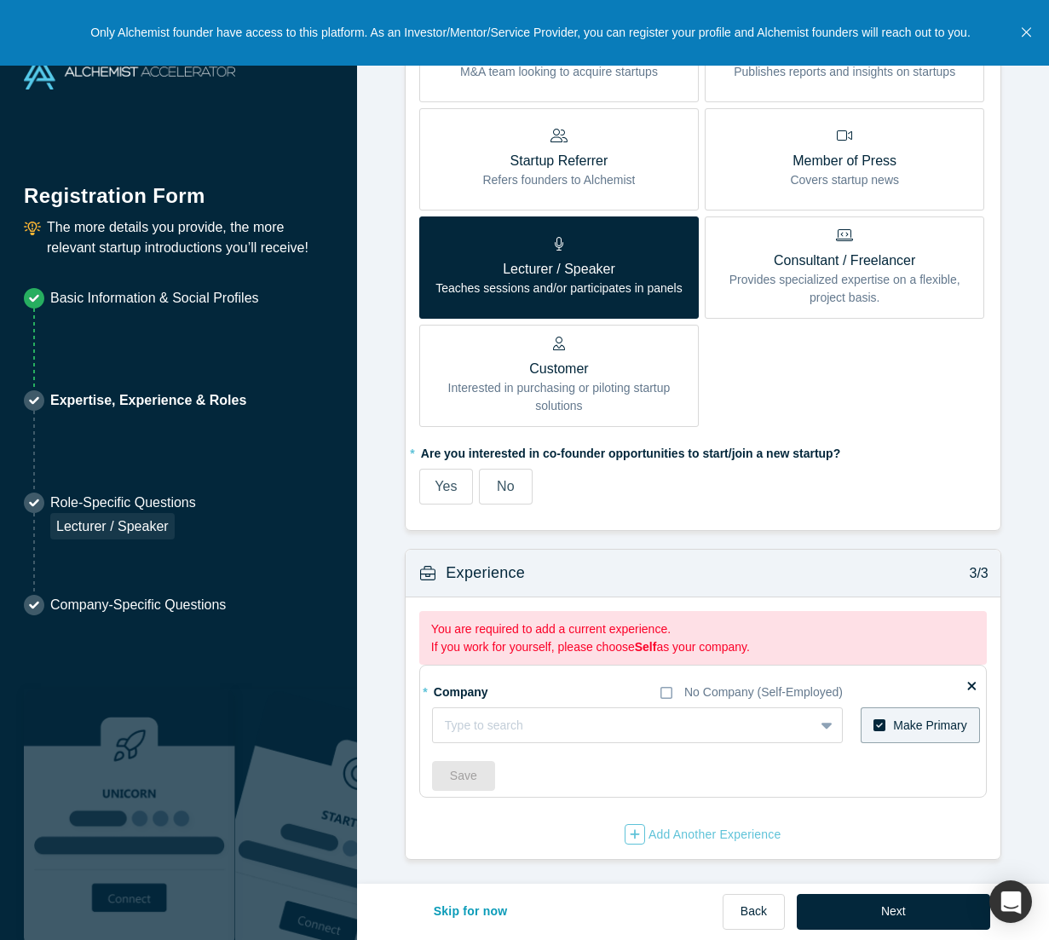
scroll to position [781, 0]
